Goal: Task Accomplishment & Management: Use online tool/utility

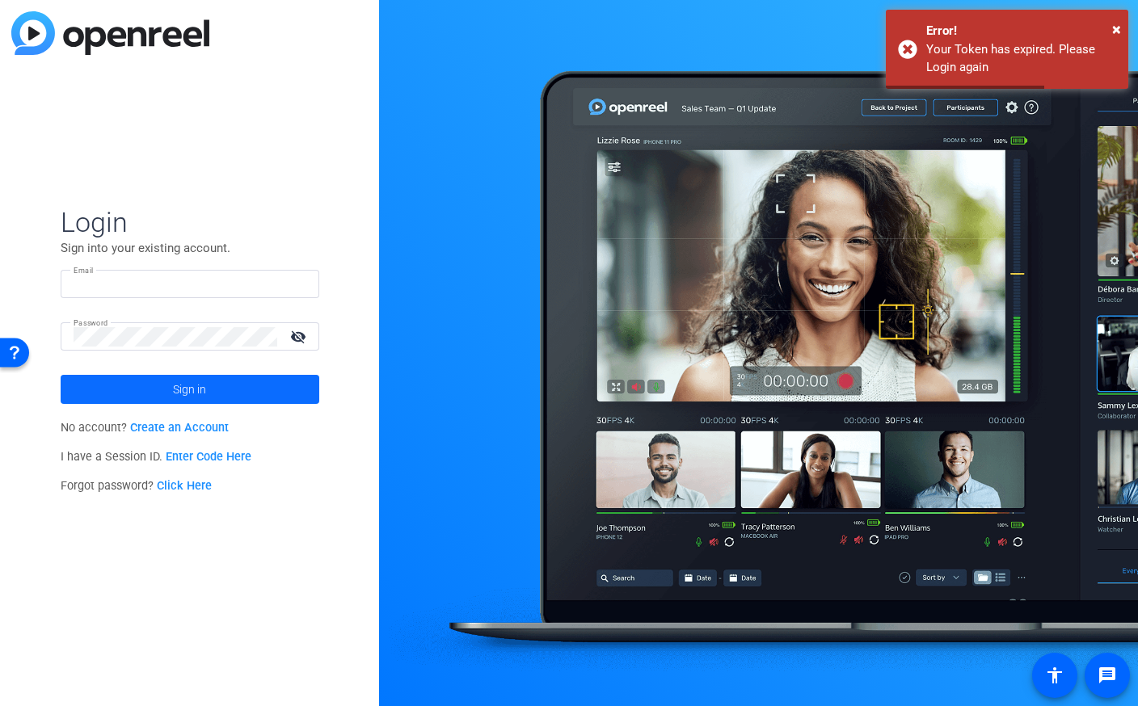
type input "sarah@testimonialhero.com"
click at [252, 388] on span at bounding box center [190, 389] width 259 height 39
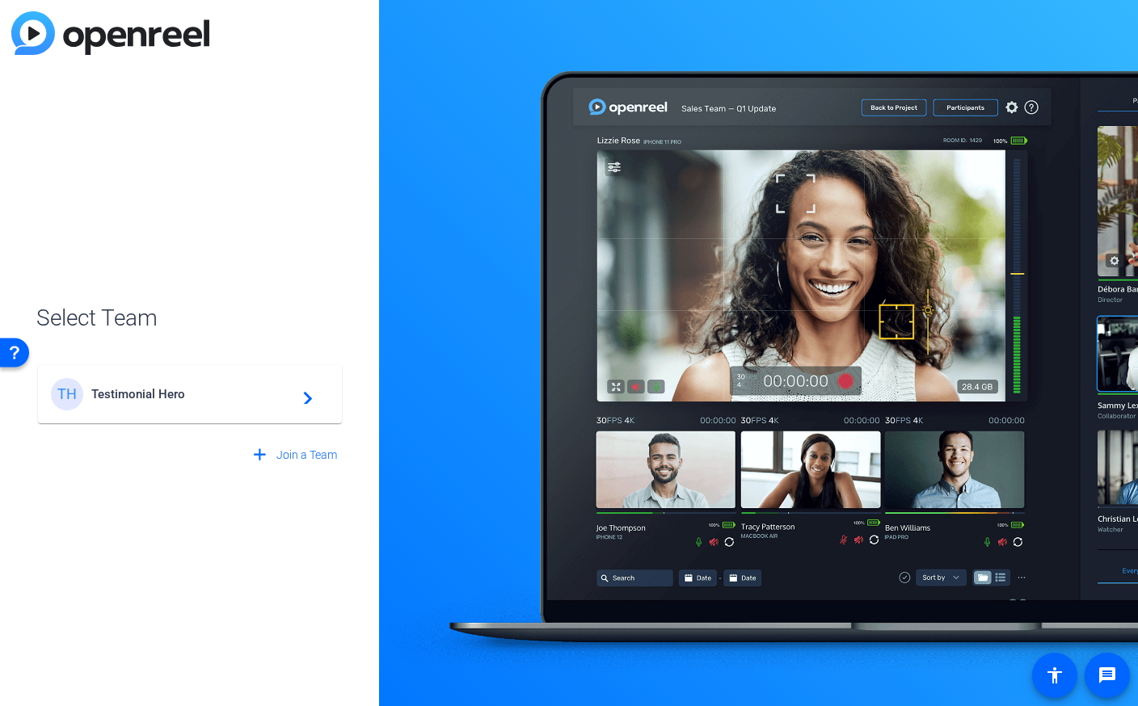
click at [277, 383] on div "TH Testimonial Hero navigate_next" at bounding box center [190, 394] width 278 height 32
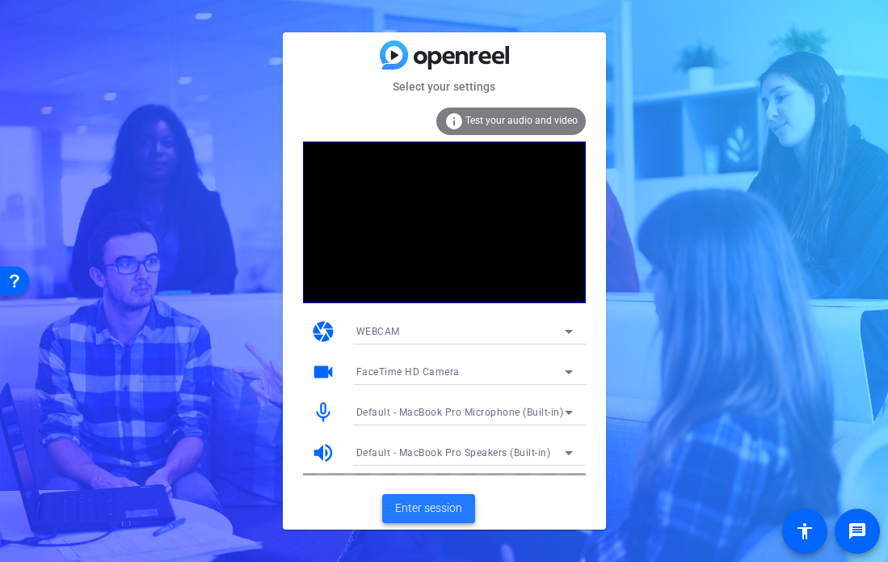
click at [434, 512] on span "Enter session" at bounding box center [428, 507] width 67 height 17
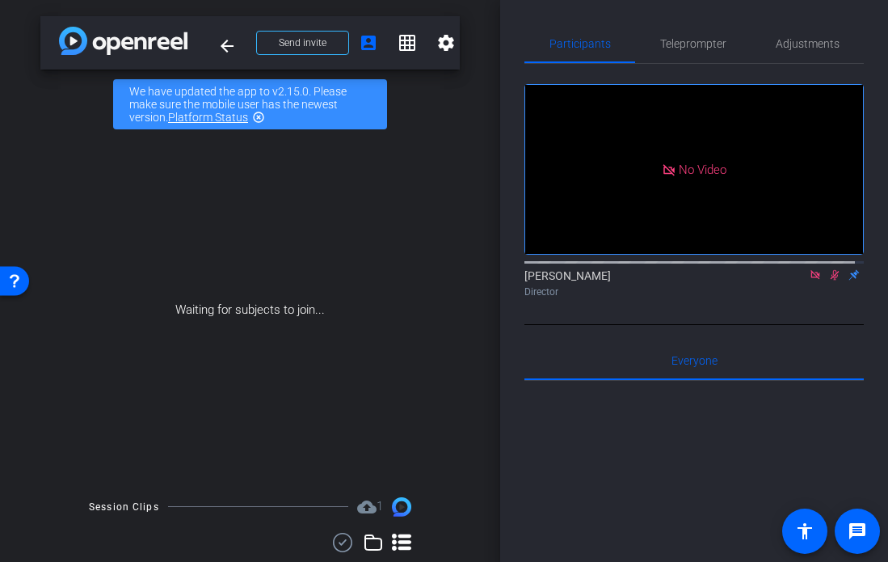
click at [828, 280] on icon at bounding box center [834, 274] width 13 height 11
click at [809, 280] on icon at bounding box center [815, 274] width 13 height 11
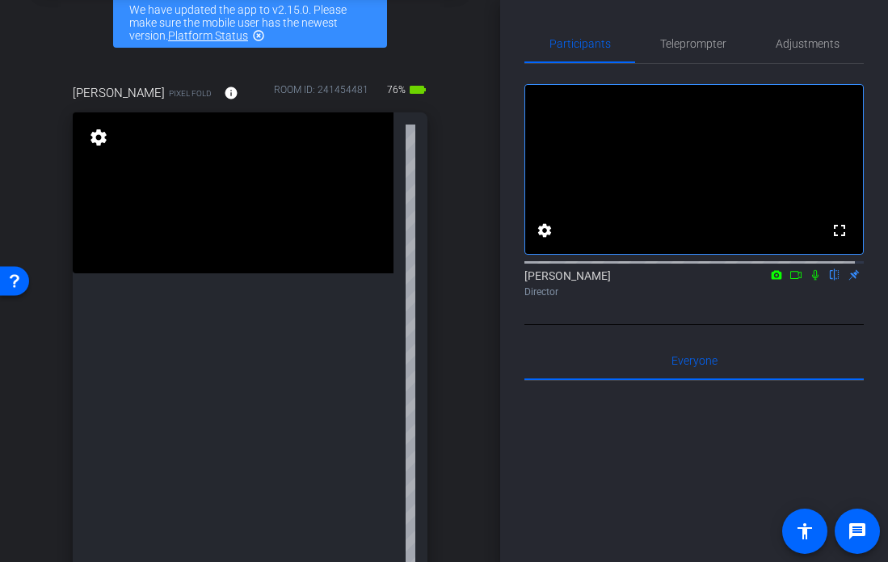
scroll to position [363, 0]
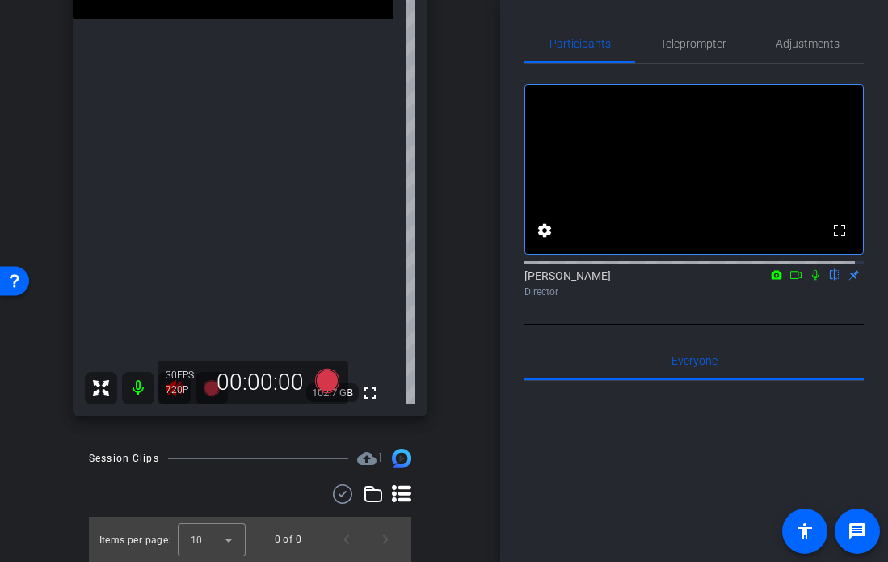
click at [172, 383] on div "720P" at bounding box center [186, 389] width 40 height 13
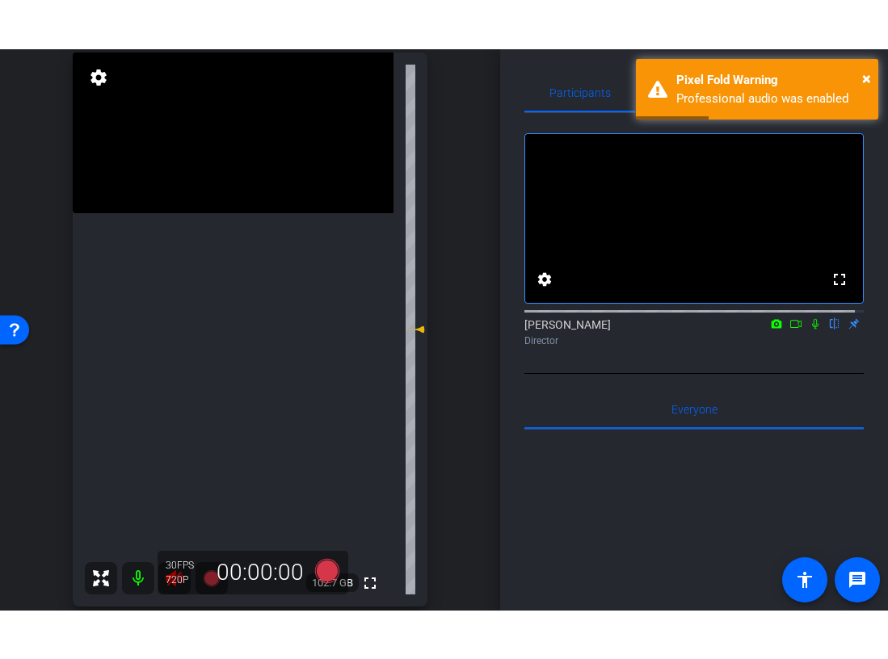
scroll to position [191, 0]
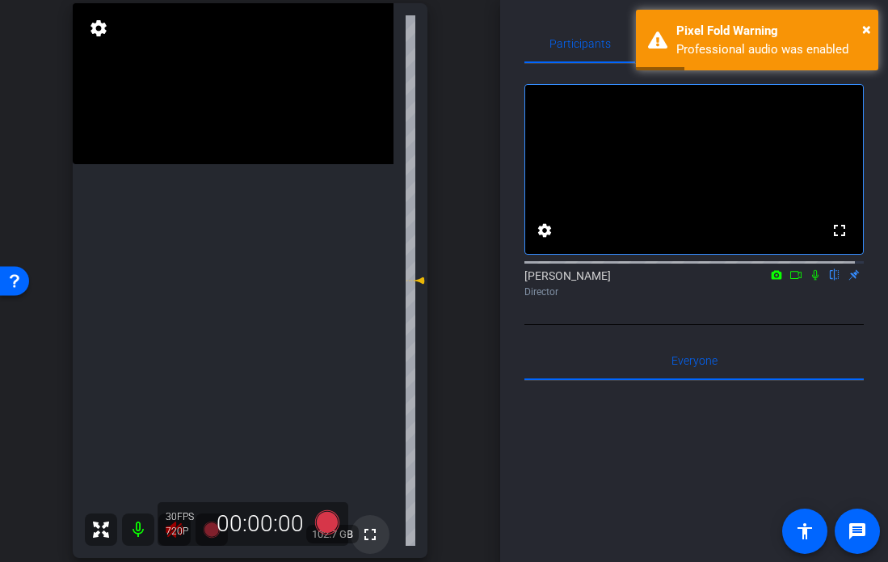
click at [360, 526] on mat-icon "fullscreen" at bounding box center [369, 534] width 19 height 19
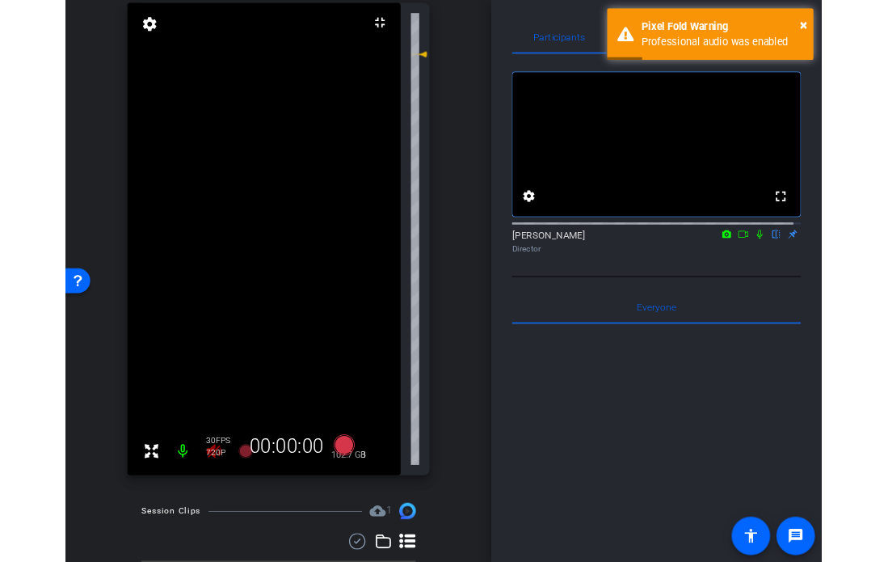
scroll to position [0, 0]
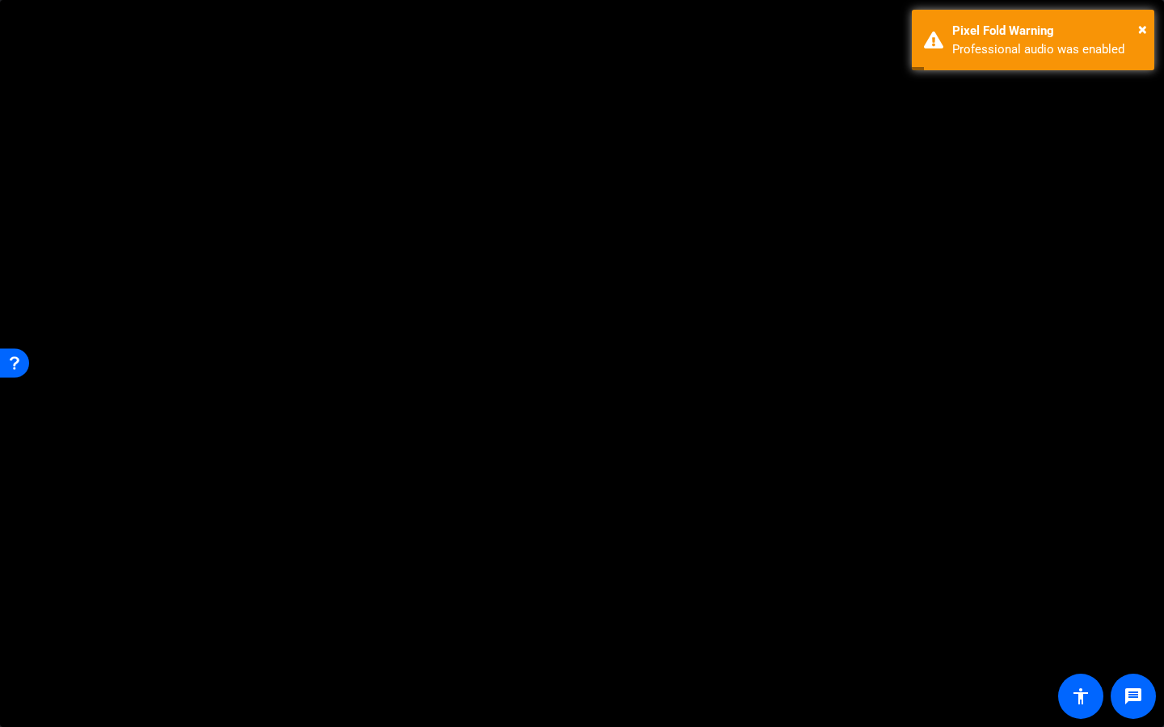
click at [368, 384] on video at bounding box center [582, 363] width 1164 height 727
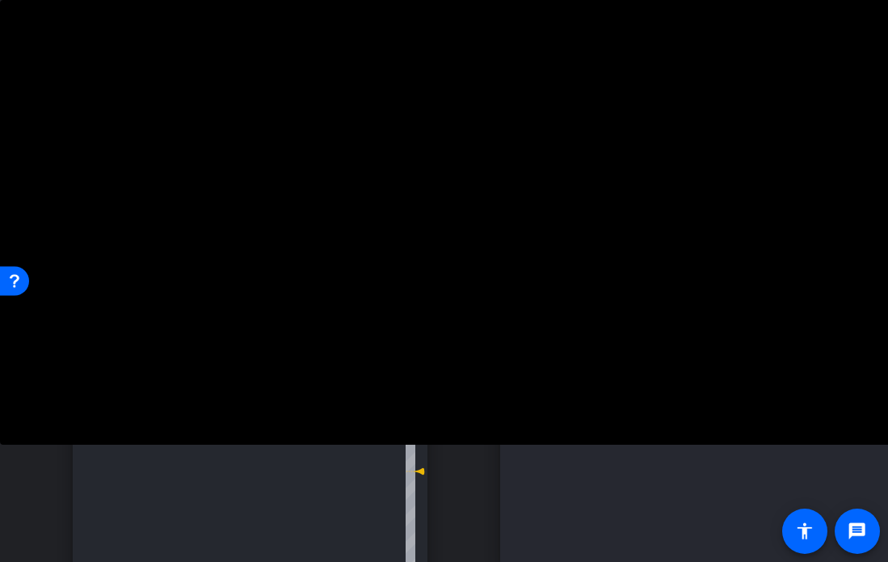
scroll to position [360, 0]
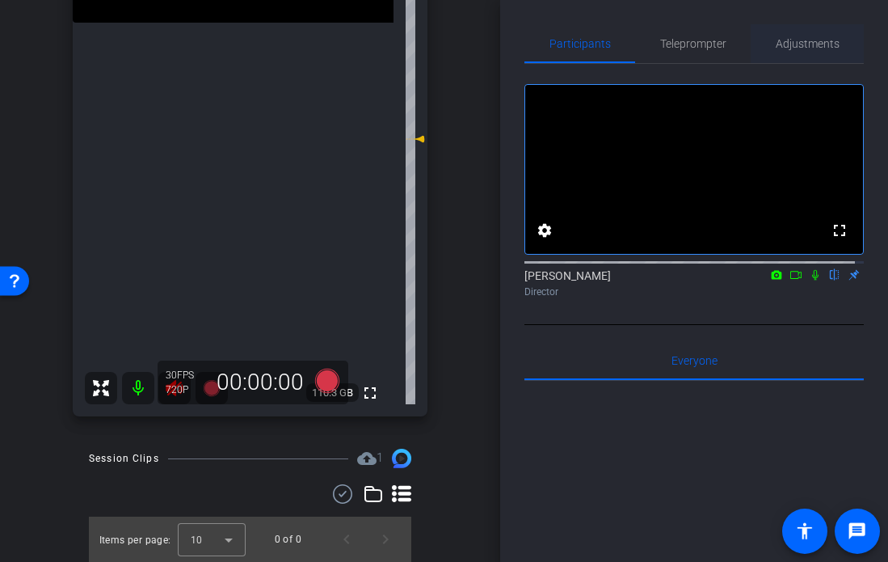
click at [799, 39] on span "Adjustments" at bounding box center [808, 43] width 64 height 11
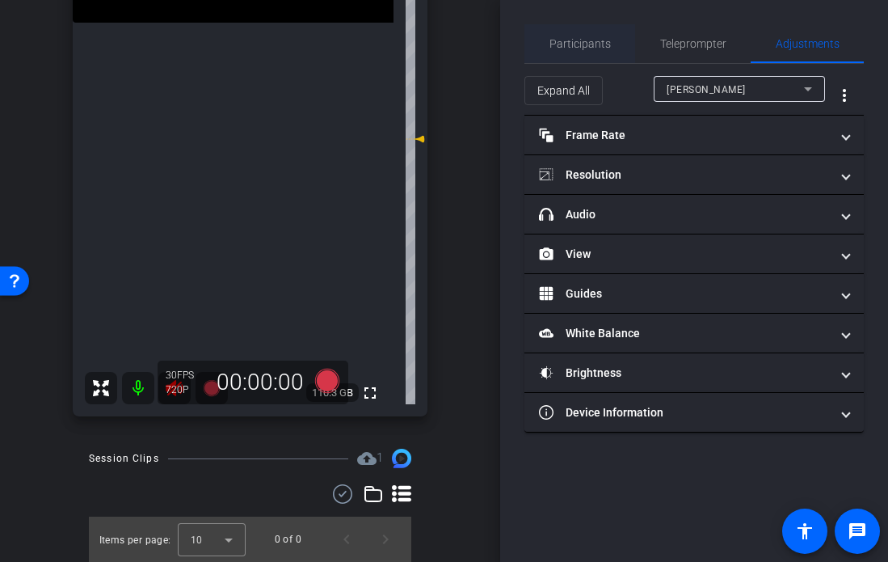
click at [601, 34] on span "Participants" at bounding box center [580, 43] width 61 height 39
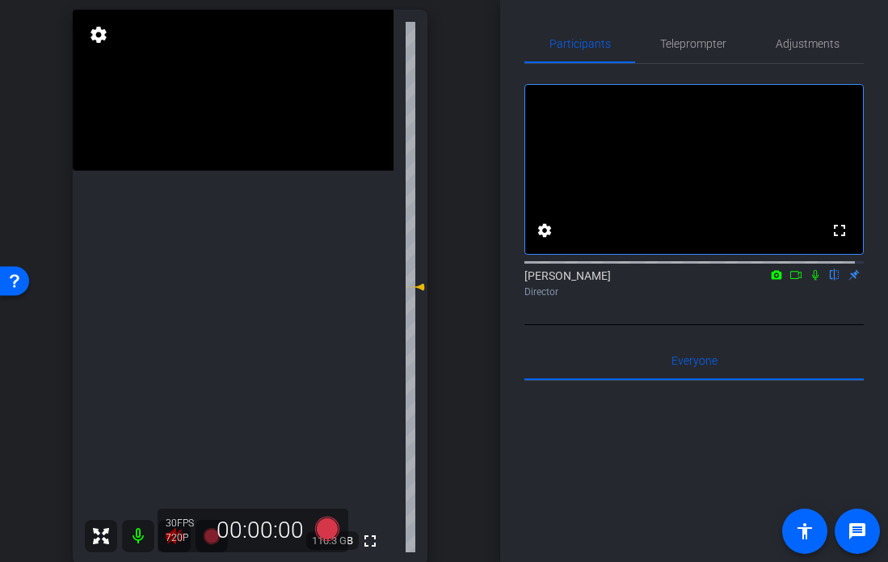
scroll to position [310, 0]
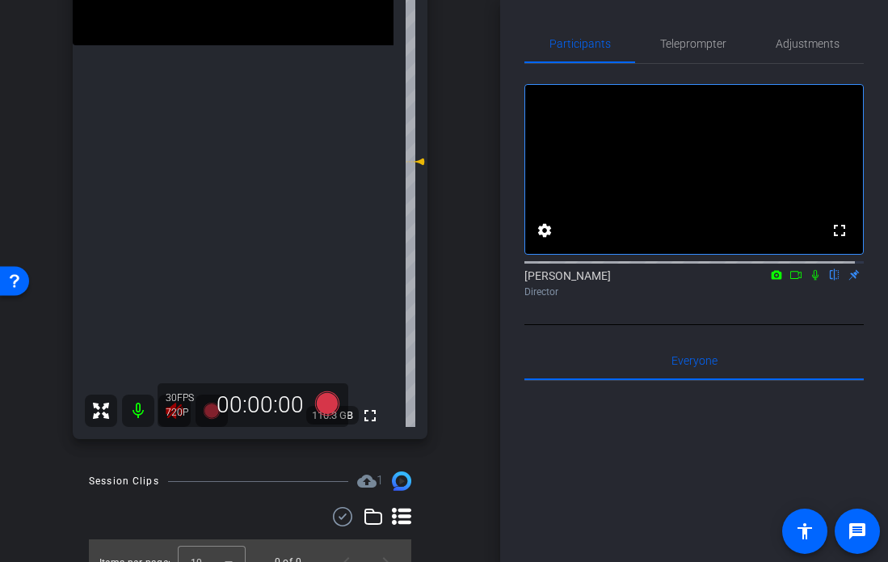
click at [170, 409] on div "720P" at bounding box center [186, 412] width 40 height 13
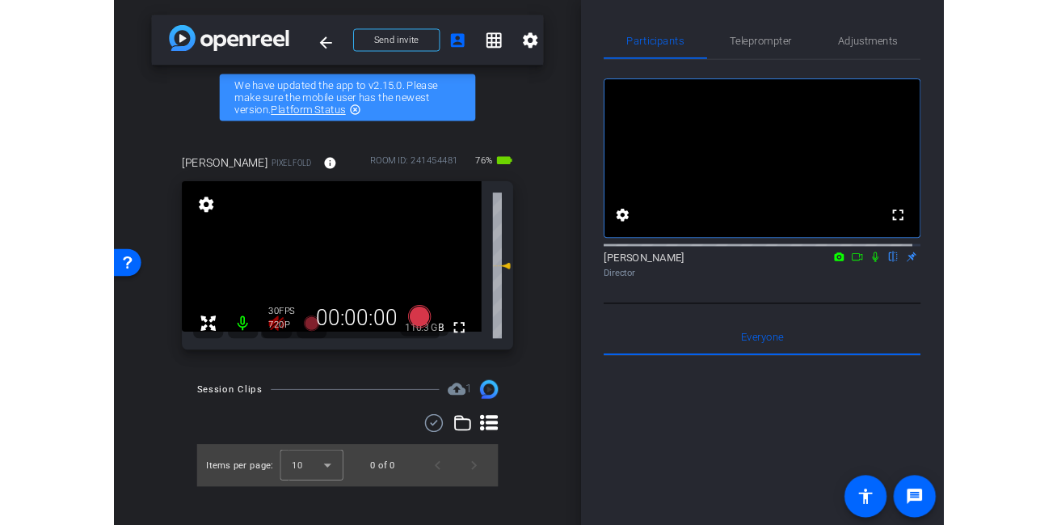
scroll to position [0, 0]
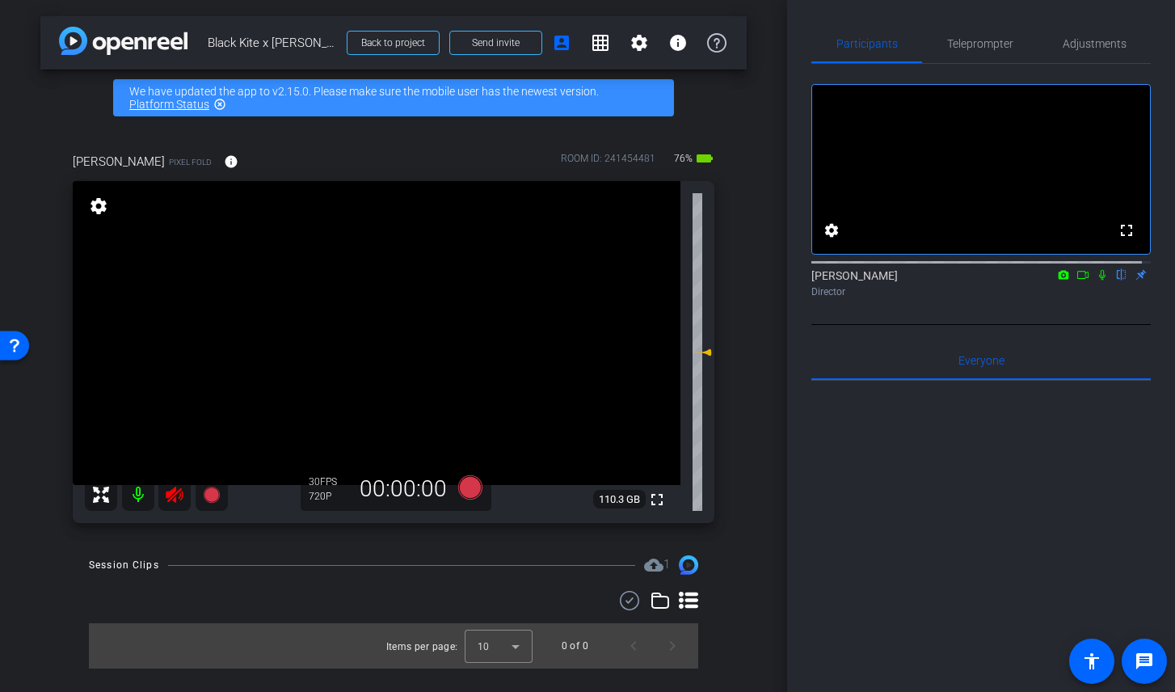
click at [174, 490] on icon at bounding box center [174, 495] width 17 height 16
click at [1092, 54] on span "Adjustments" at bounding box center [1095, 43] width 64 height 39
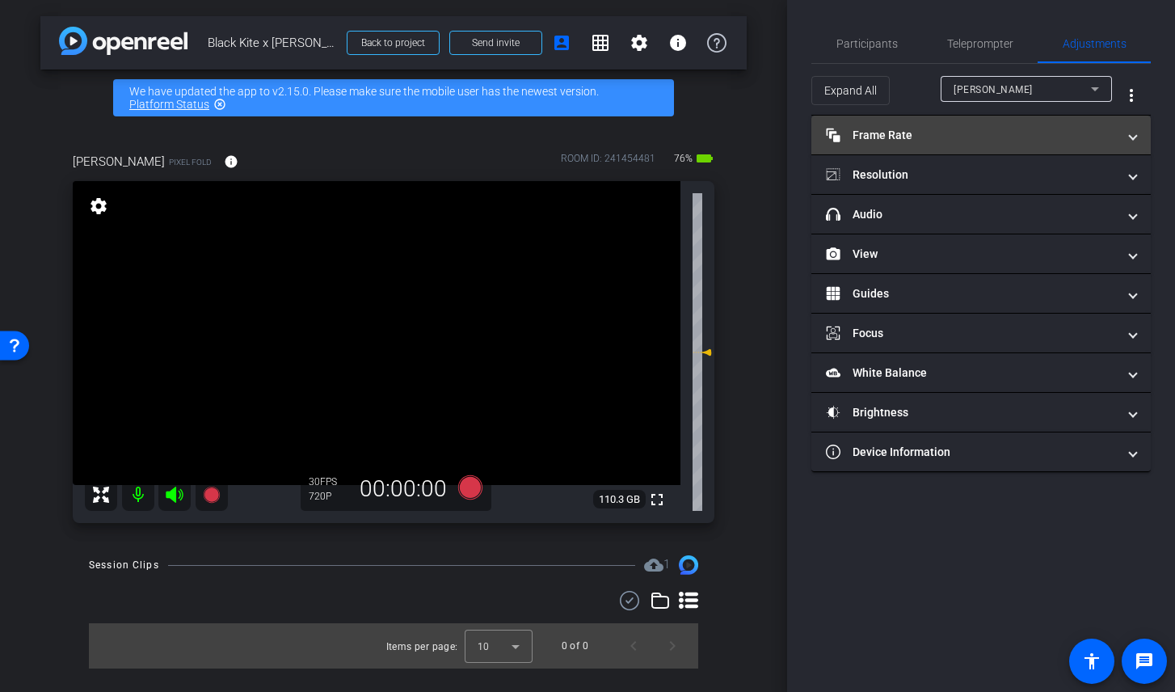
click at [997, 137] on mat-panel-title "Frame Rate Frame Rate" at bounding box center [971, 135] width 291 height 17
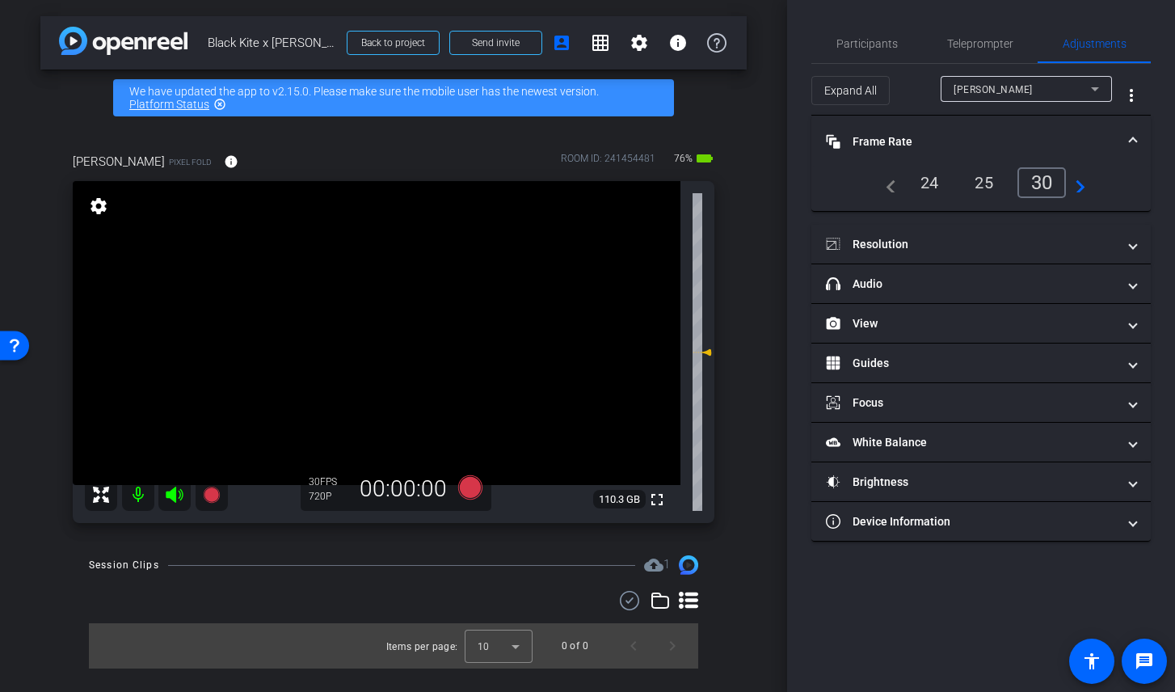
click at [928, 187] on div "24" at bounding box center [929, 182] width 43 height 27
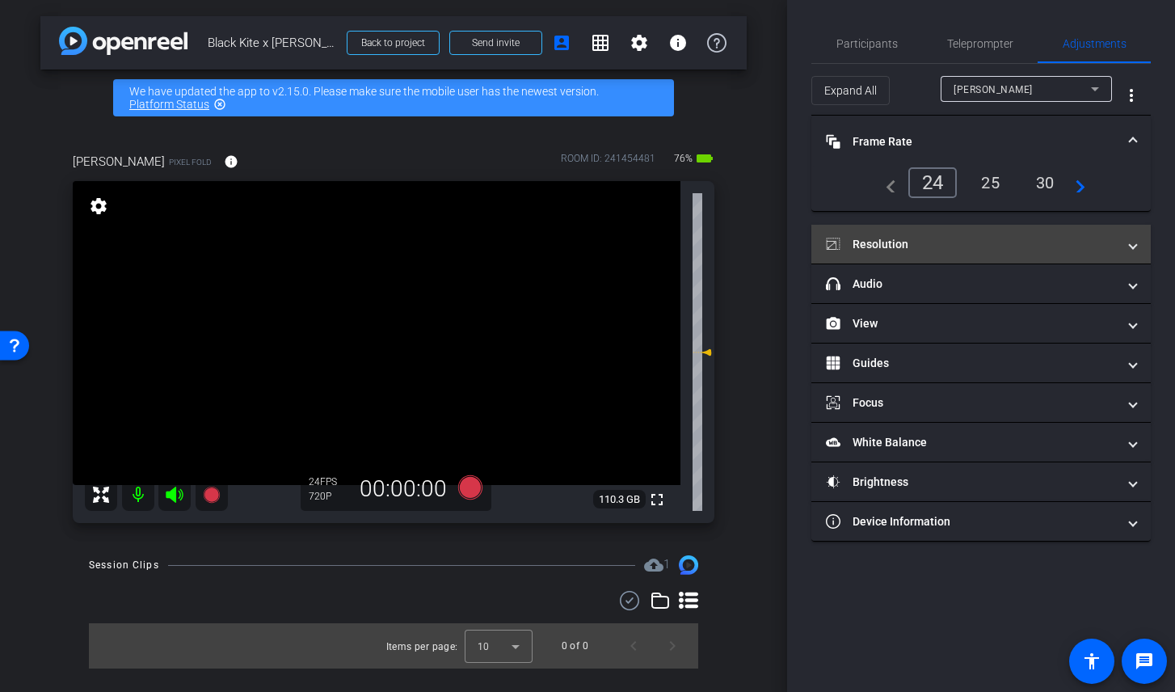
click at [929, 239] on mat-panel-title "Resolution" at bounding box center [971, 244] width 291 height 17
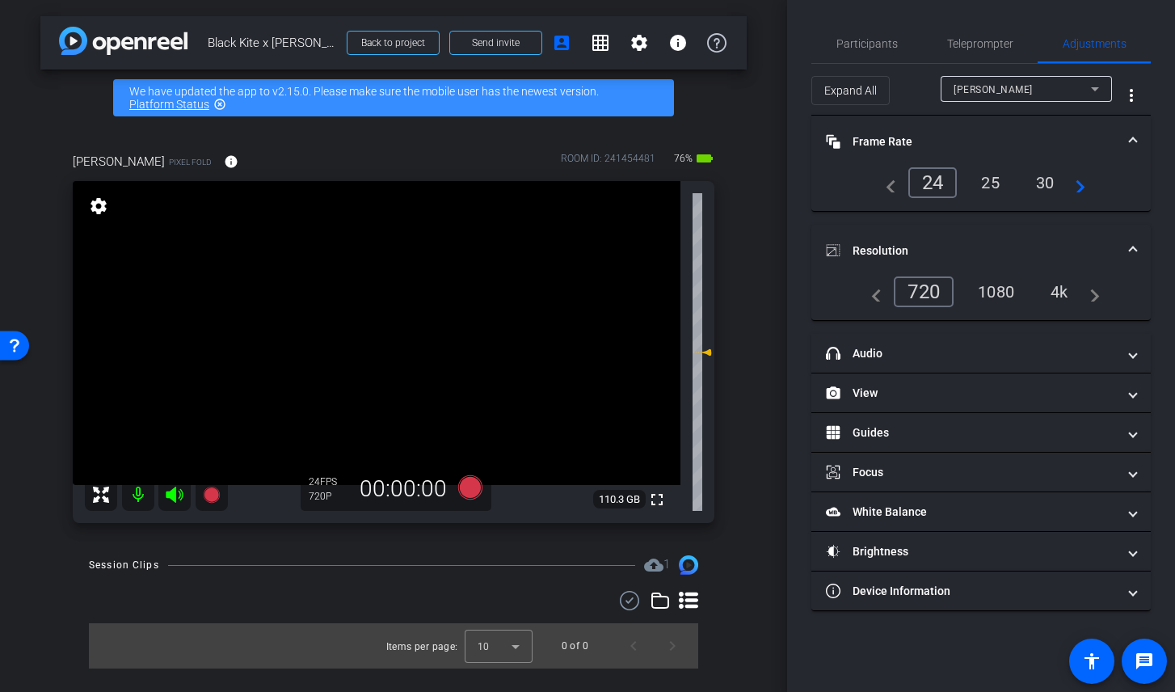
click at [1001, 293] on div "1080" at bounding box center [996, 291] width 61 height 27
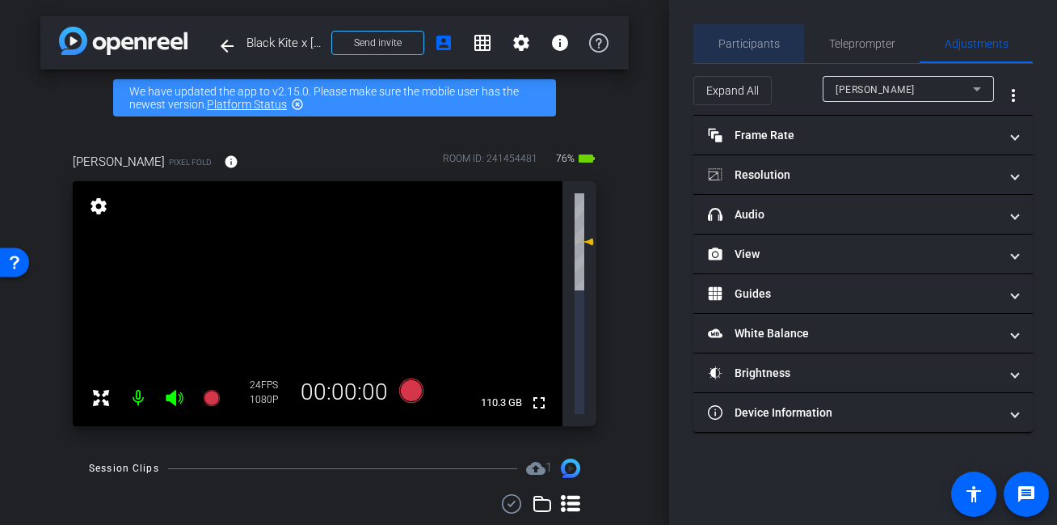
click at [739, 45] on span "Participants" at bounding box center [748, 43] width 61 height 11
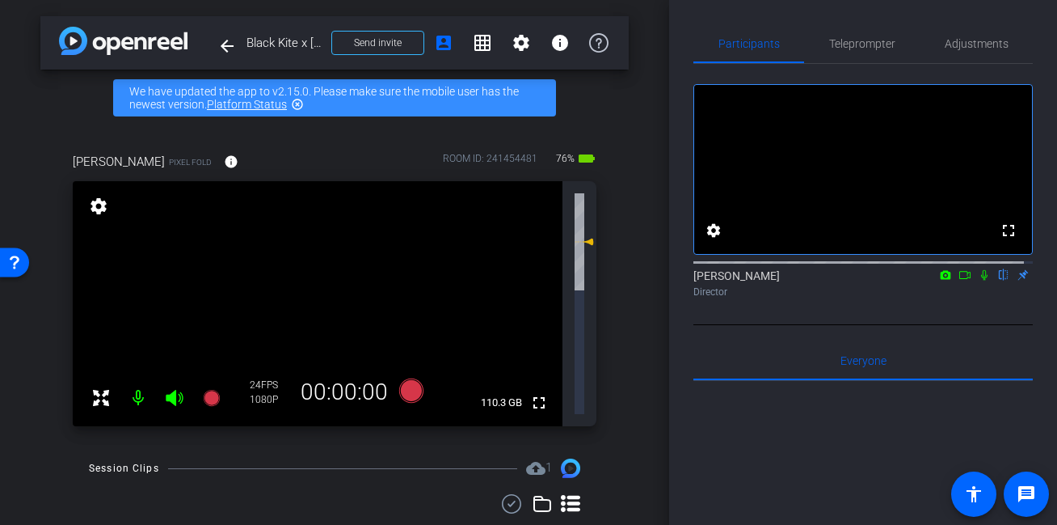
click at [171, 390] on icon at bounding box center [174, 398] width 17 height 16
click at [175, 390] on icon at bounding box center [174, 398] width 17 height 16
click at [170, 388] on icon at bounding box center [174, 397] width 19 height 19
click at [176, 388] on icon at bounding box center [174, 397] width 19 height 19
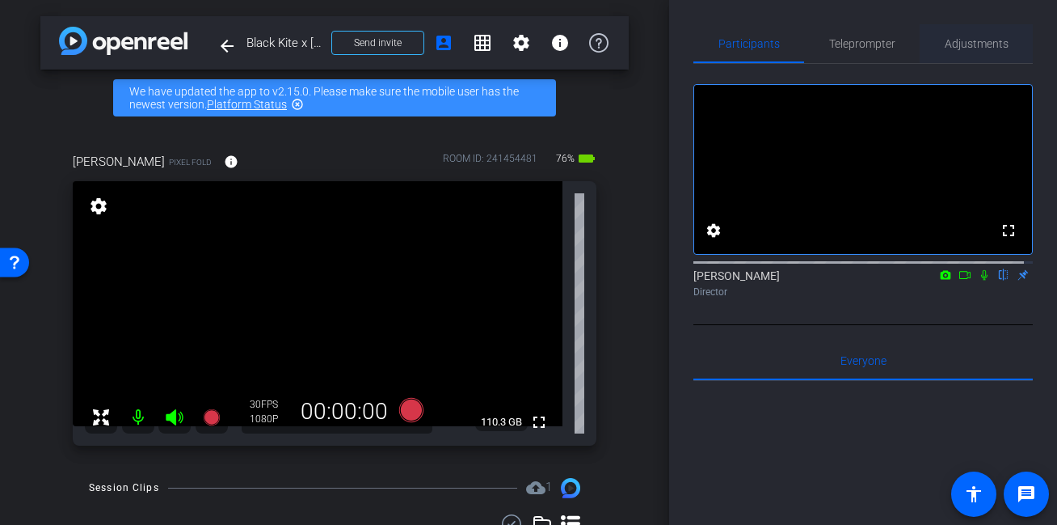
click at [945, 38] on span "Adjustments" at bounding box center [977, 43] width 64 height 11
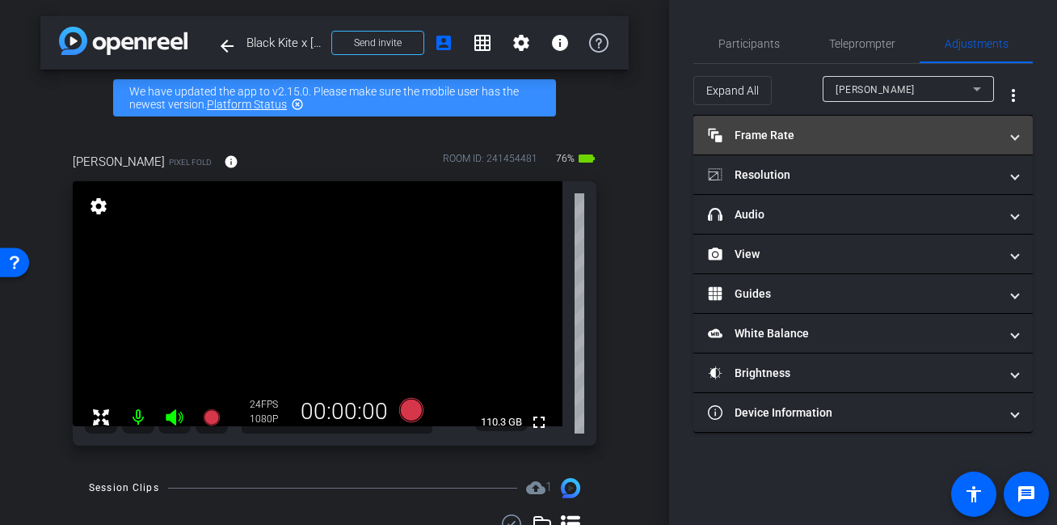
click at [841, 129] on mat-panel-title "Frame Rate Frame Rate" at bounding box center [853, 135] width 291 height 17
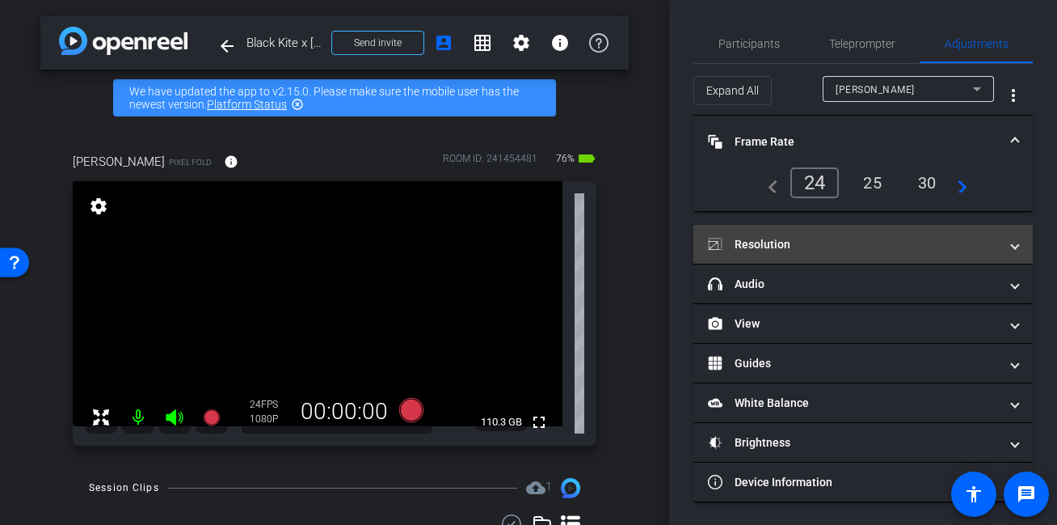
click at [815, 247] on mat-panel-title "Resolution" at bounding box center [853, 244] width 291 height 17
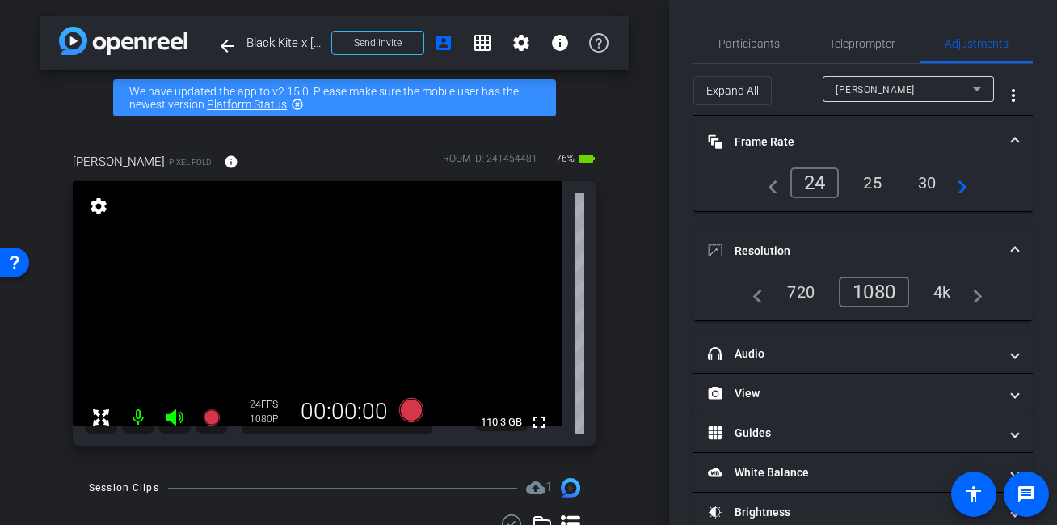
click at [607, 257] on div "[PERSON_NAME] Fold info ROOM ID: 241454481 76% battery_std fullscreen settings …" at bounding box center [334, 293] width 588 height 335
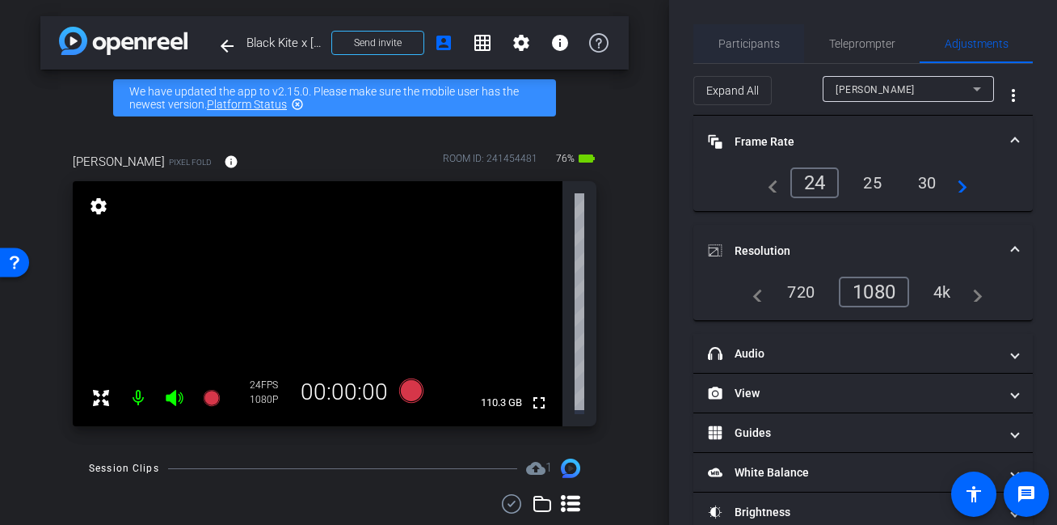
click at [772, 44] on span "Participants" at bounding box center [748, 43] width 61 height 11
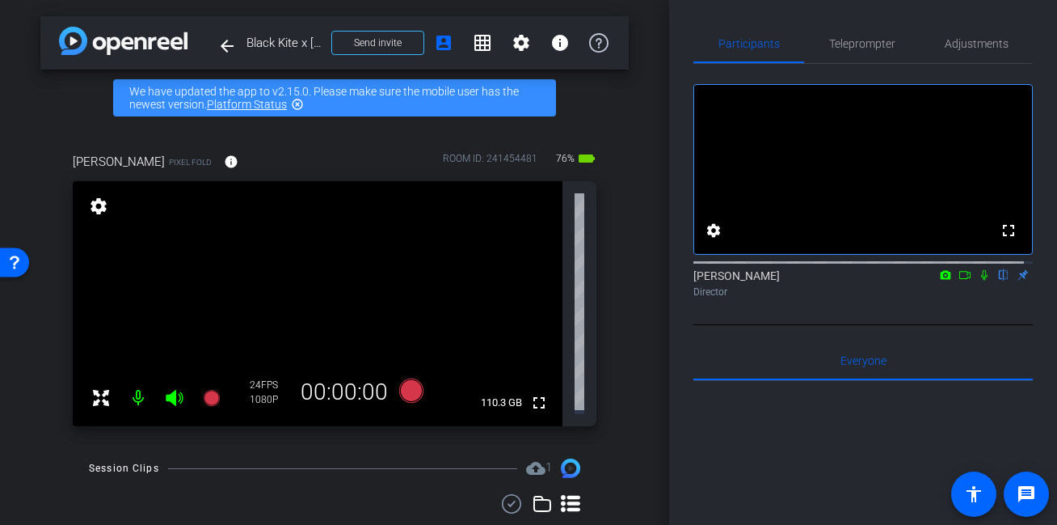
click at [617, 147] on div "[PERSON_NAME] Fold info ROOM ID: 241454481 76% battery_std fullscreen settings …" at bounding box center [334, 284] width 588 height 316
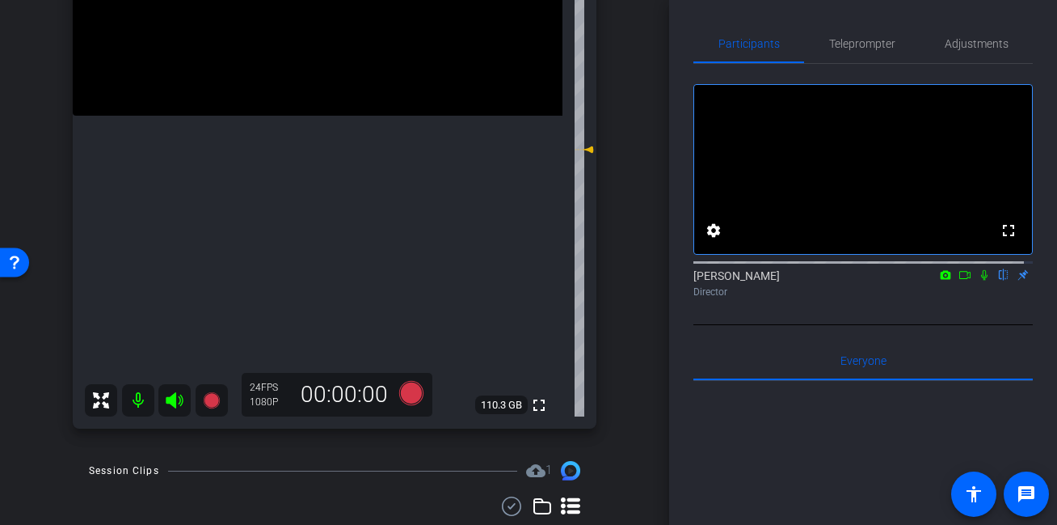
scroll to position [73, 0]
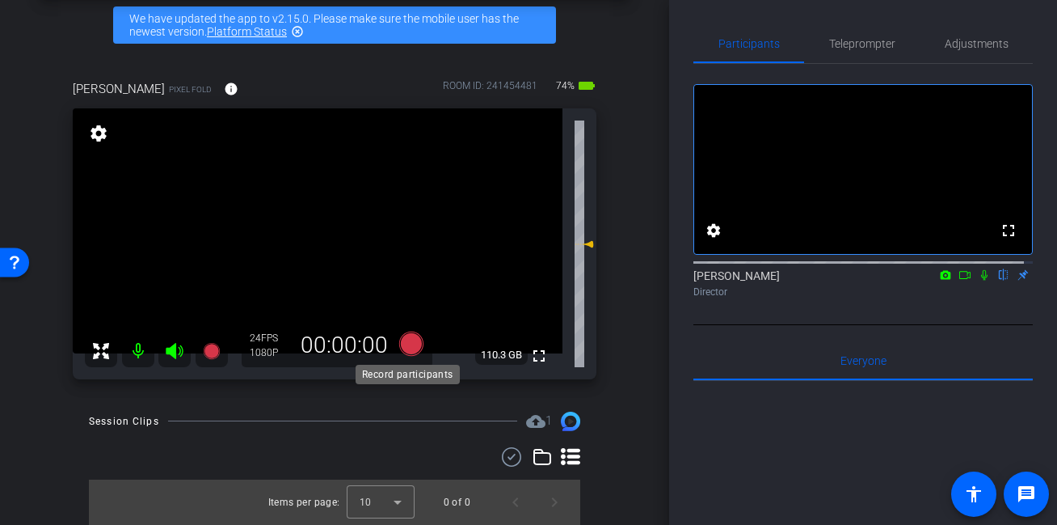
click at [409, 347] on icon at bounding box center [411, 343] width 24 height 24
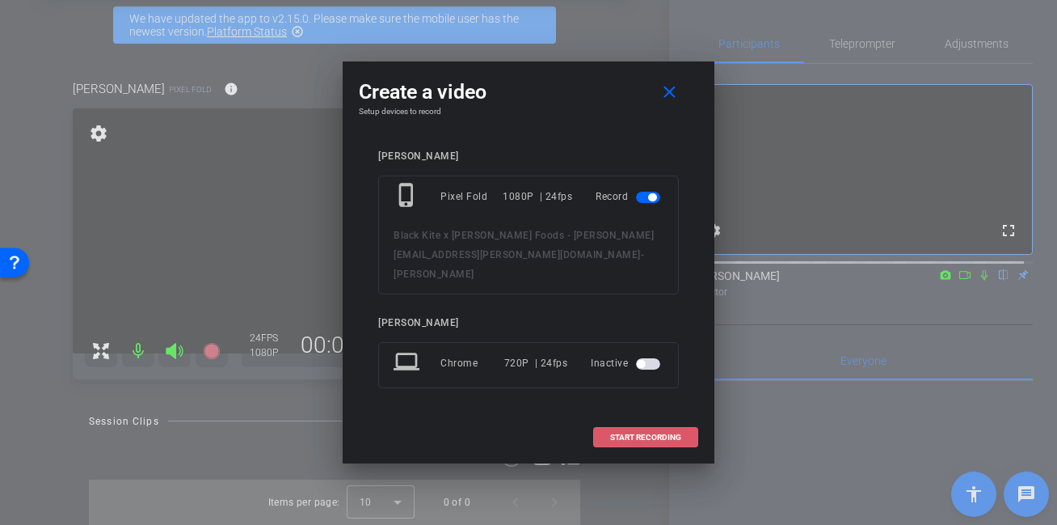
click at [650, 433] on span "START RECORDING" at bounding box center [645, 437] width 71 height 8
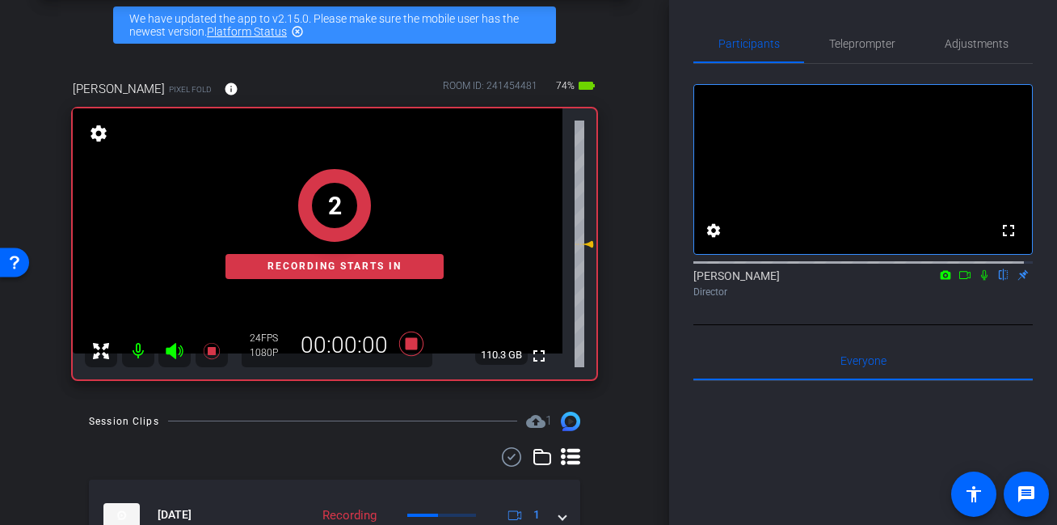
click at [178, 91] on div "2 Recording starts in" at bounding box center [335, 225] width 524 height 310
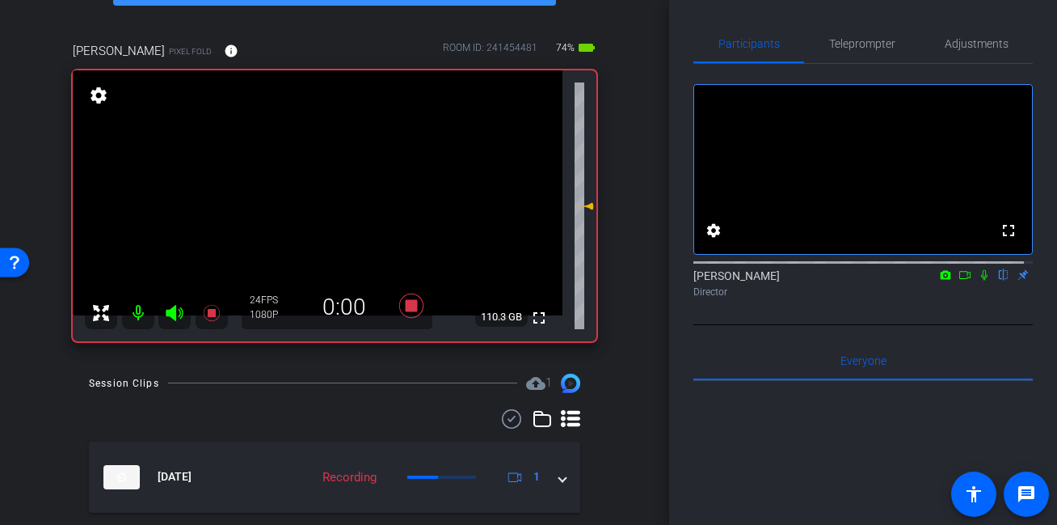
scroll to position [156, 0]
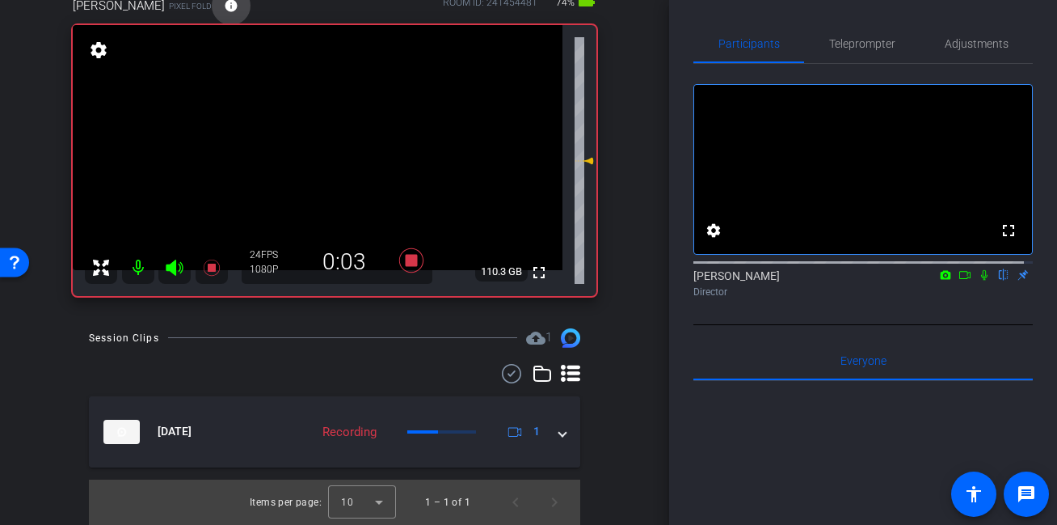
click at [224, 6] on mat-icon "info" at bounding box center [231, 5] width 15 height 15
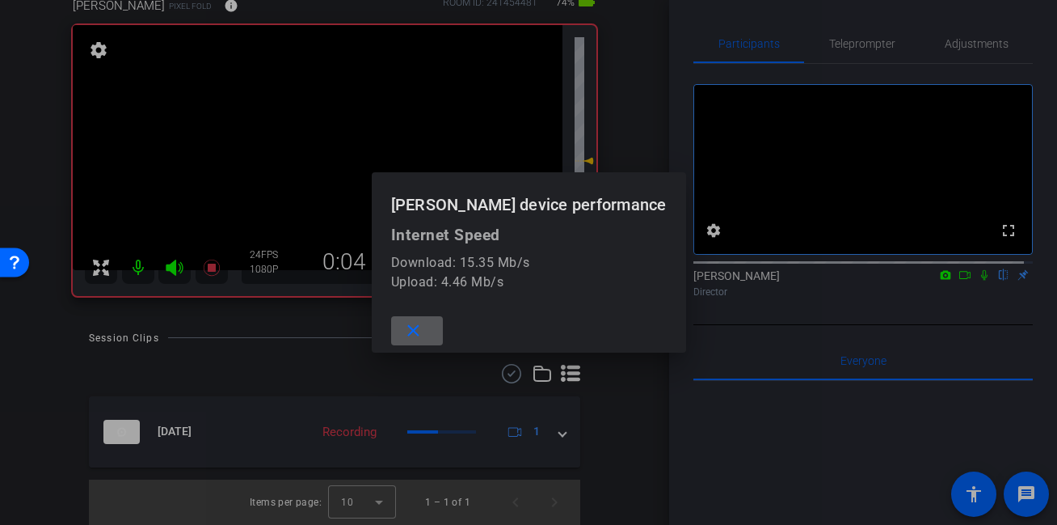
click at [443, 333] on span at bounding box center [417, 330] width 52 height 39
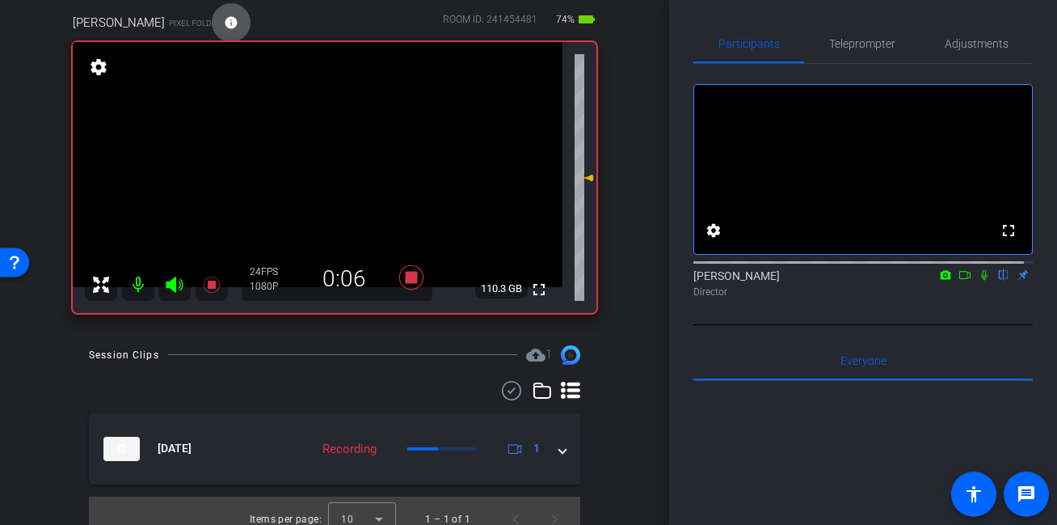
scroll to position [139, 0]
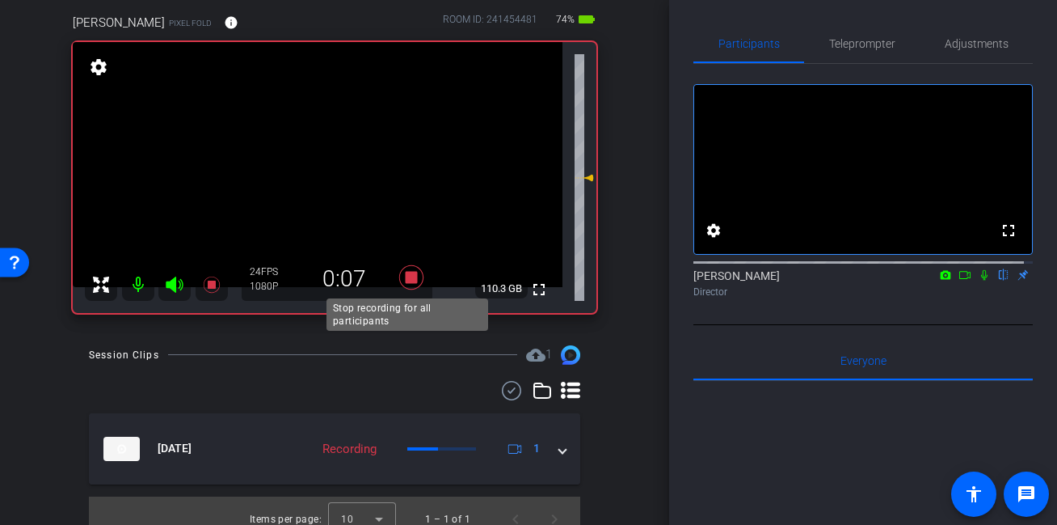
click at [408, 277] on icon at bounding box center [411, 277] width 24 height 24
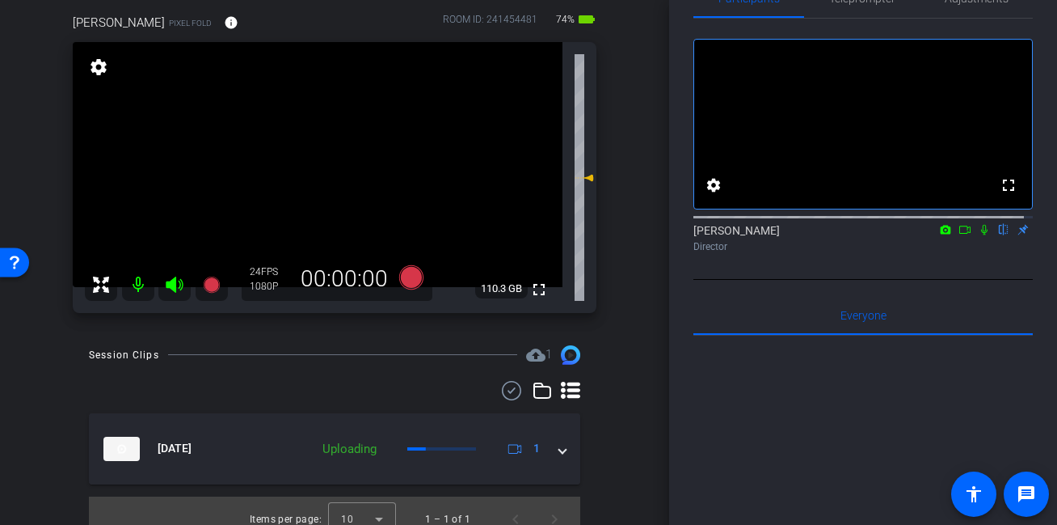
scroll to position [121, 0]
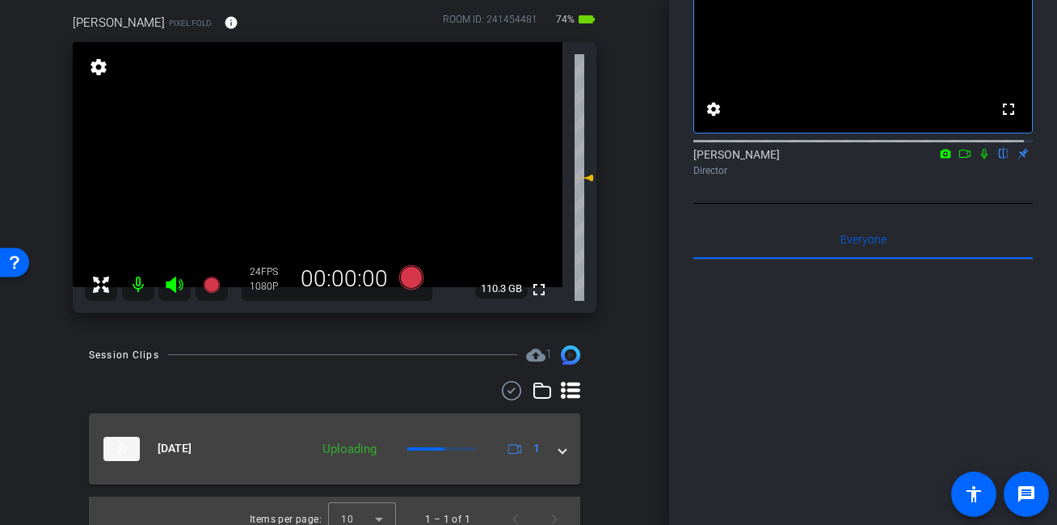
click at [550, 451] on div "[DATE] Uploading 1" at bounding box center [331, 448] width 456 height 24
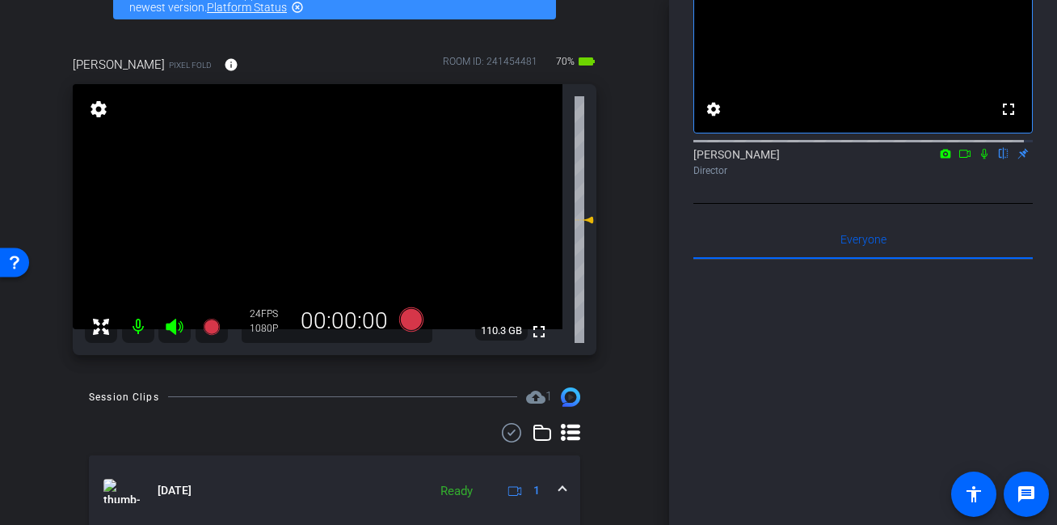
scroll to position [94, 0]
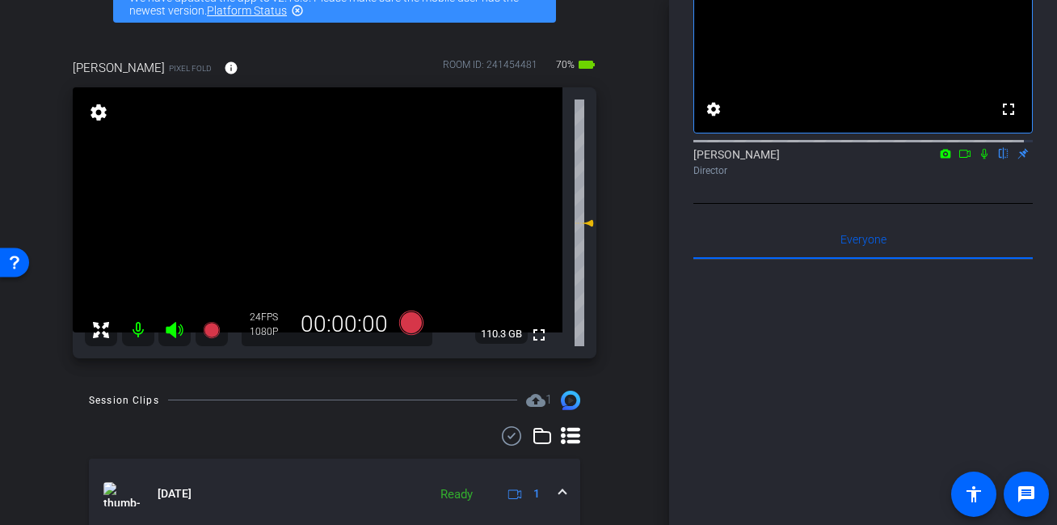
click at [610, 131] on div "[PERSON_NAME] Fold info ROOM ID: 241454481 70% battery_std fullscreen settings …" at bounding box center [334, 203] width 588 height 342
click at [407, 324] on icon at bounding box center [411, 322] width 24 height 24
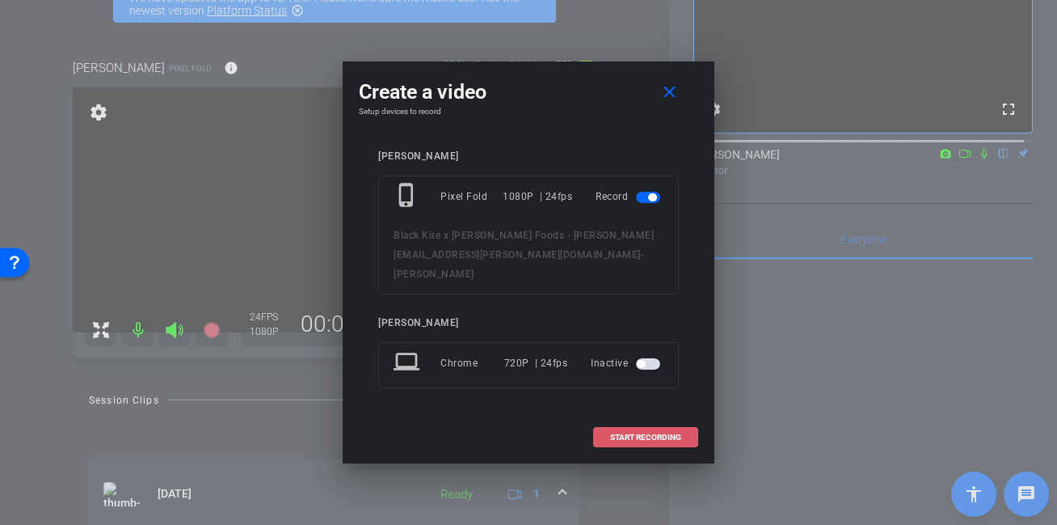
click at [639, 433] on span "START RECORDING" at bounding box center [645, 437] width 71 height 8
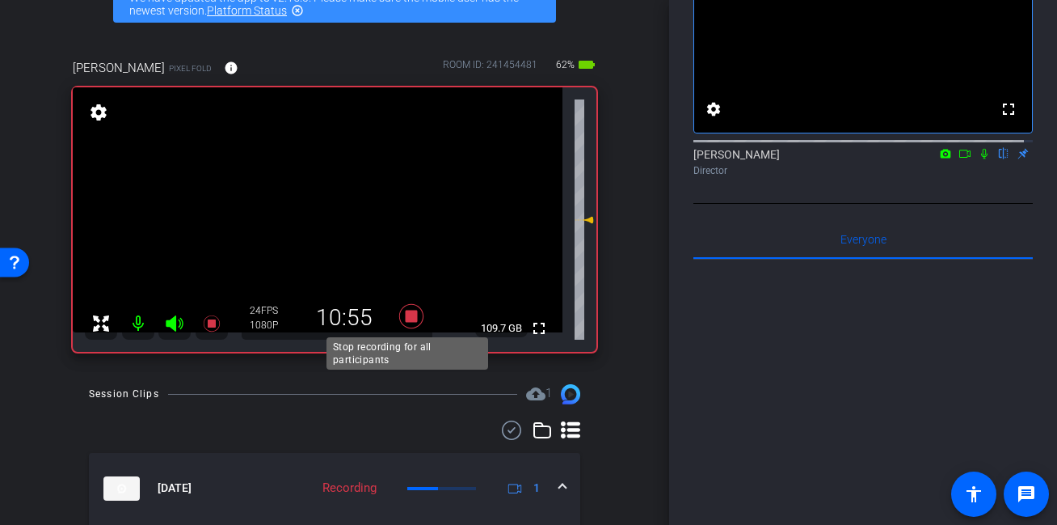
click at [409, 318] on icon at bounding box center [411, 316] width 24 height 24
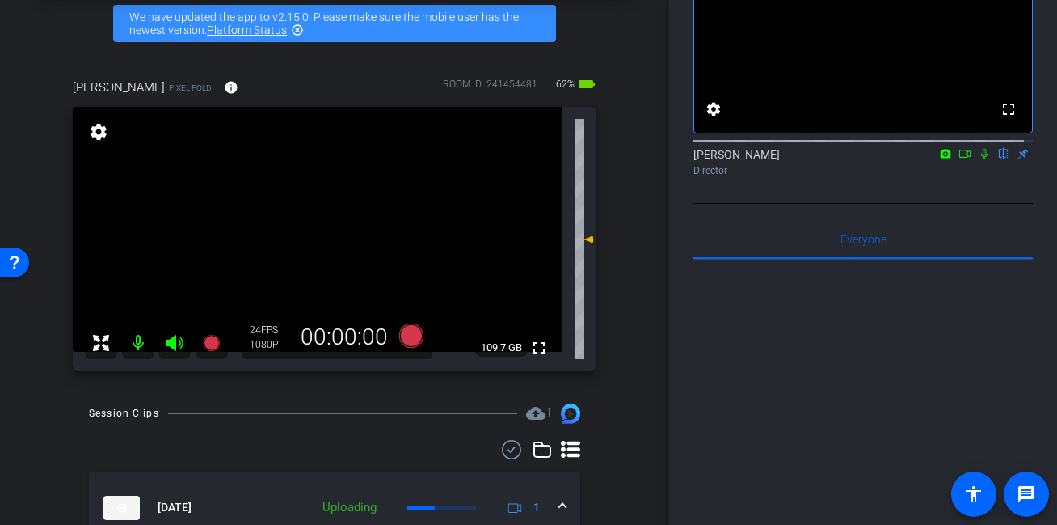
scroll to position [178, 0]
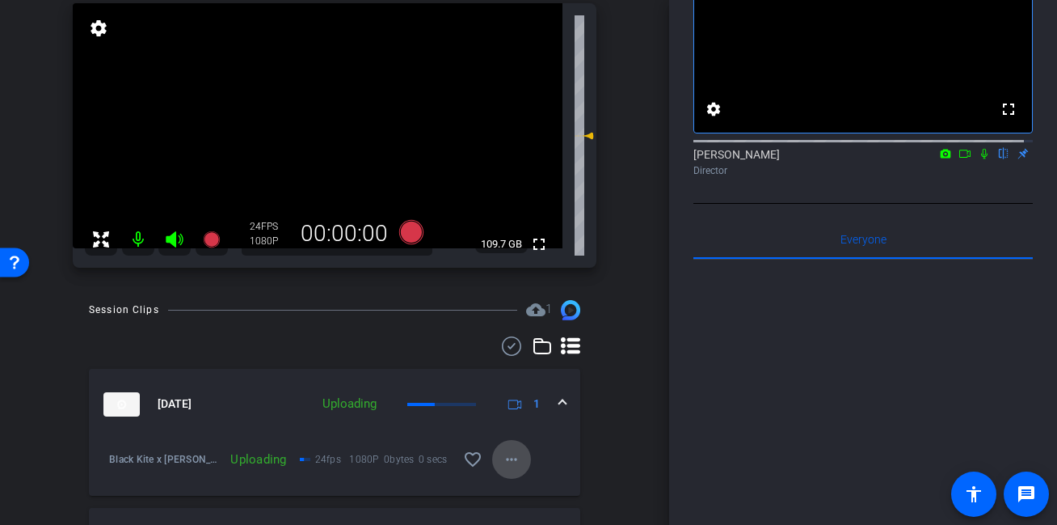
click at [509, 457] on mat-icon "more_horiz" at bounding box center [511, 458] width 19 height 19
click at [623, 360] on div at bounding box center [528, 262] width 1057 height 525
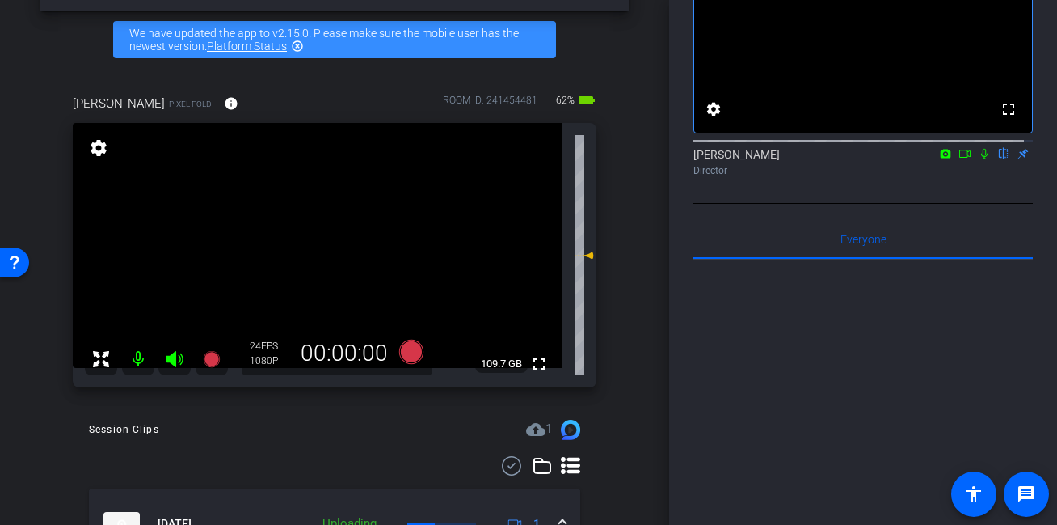
scroll to position [57, 0]
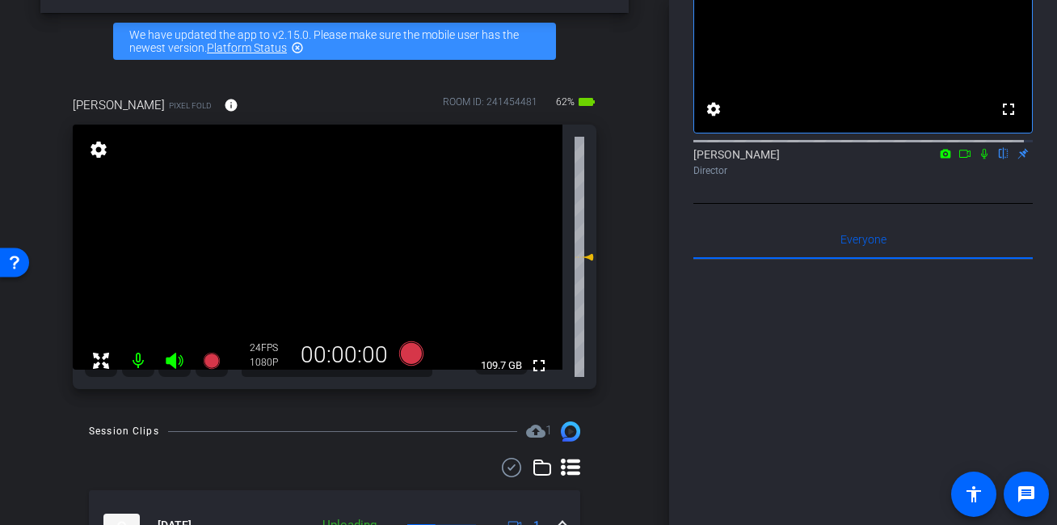
click at [613, 270] on div "[PERSON_NAME] Fold info ROOM ID: 241454481 62% battery_std fullscreen settings …" at bounding box center [334, 237] width 588 height 335
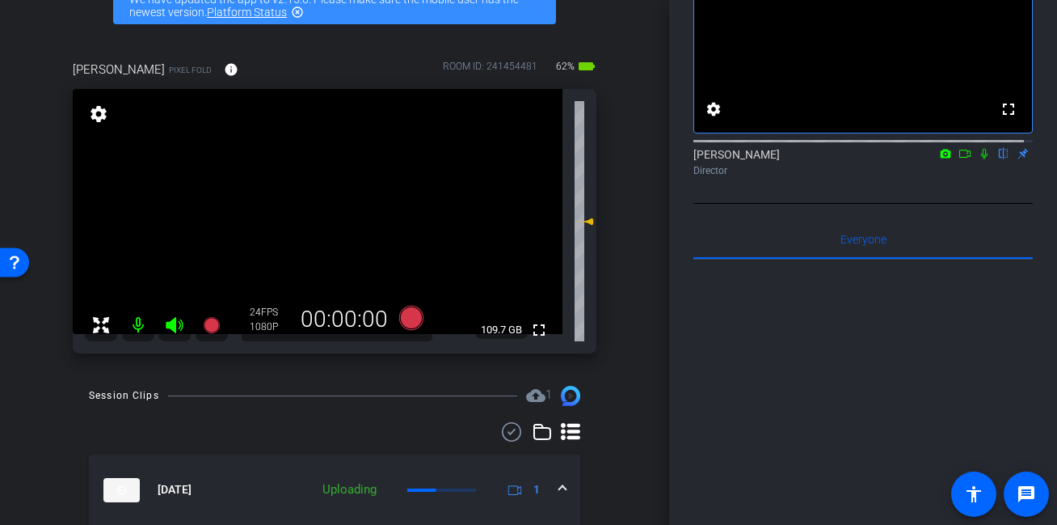
click at [633, 178] on div "arrow_back Black Kite x [PERSON_NAME] Foods - [PERSON_NAME][EMAIL_ADDRESS][PERS…" at bounding box center [334, 170] width 669 height 525
click at [978, 159] on icon at bounding box center [984, 153] width 13 height 11
click at [959, 159] on icon at bounding box center [965, 153] width 13 height 11
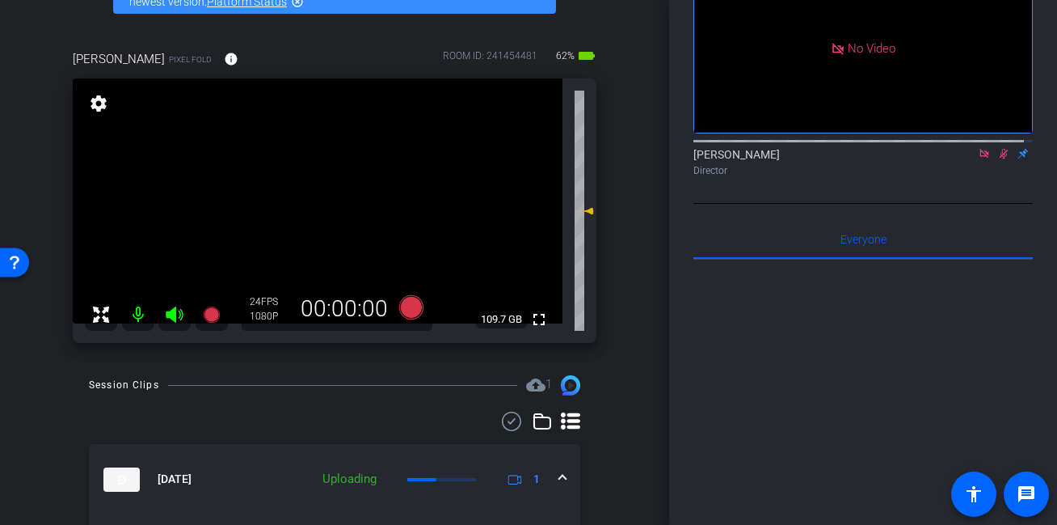
scroll to position [106, 0]
